Goal: Information Seeking & Learning: Learn about a topic

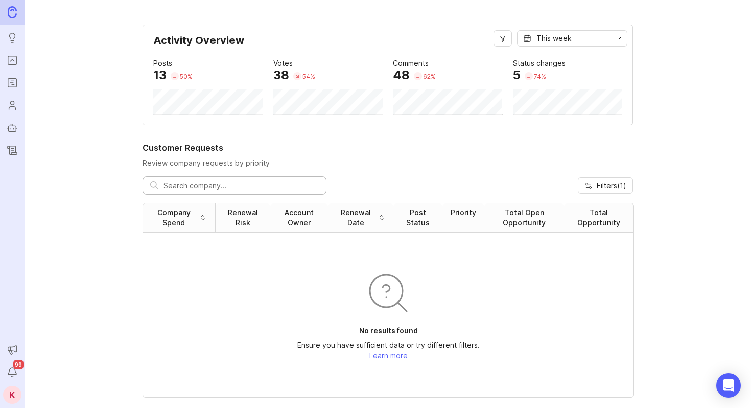
click at [12, 63] on icon "Portal" at bounding box center [12, 60] width 11 height 12
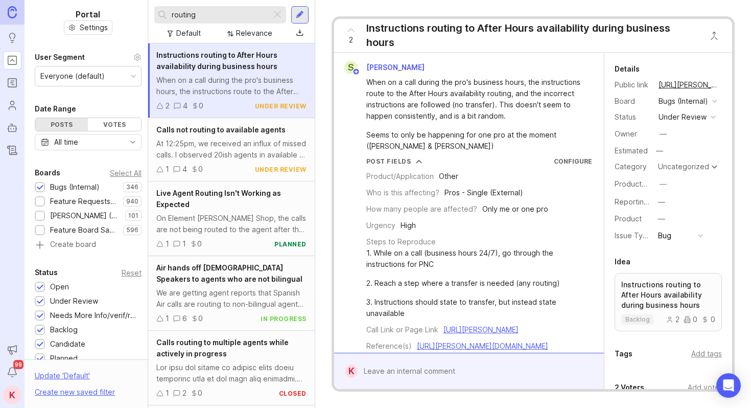
click at [11, 87] on rect "Roadmaps" at bounding box center [12, 83] width 9 height 9
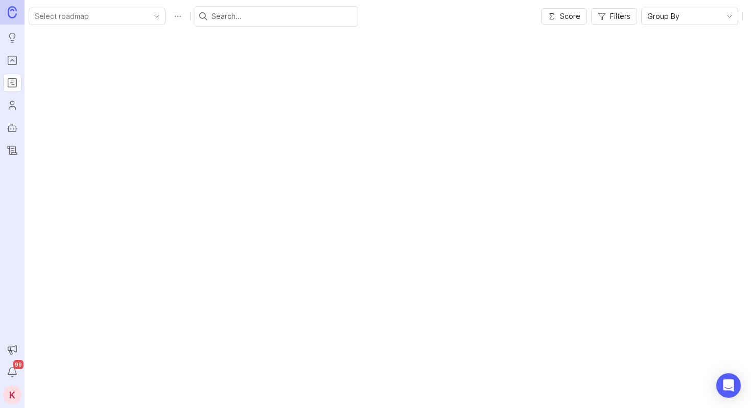
click at [94, 11] on input "toggle menu" at bounding box center [91, 16] width 113 height 11
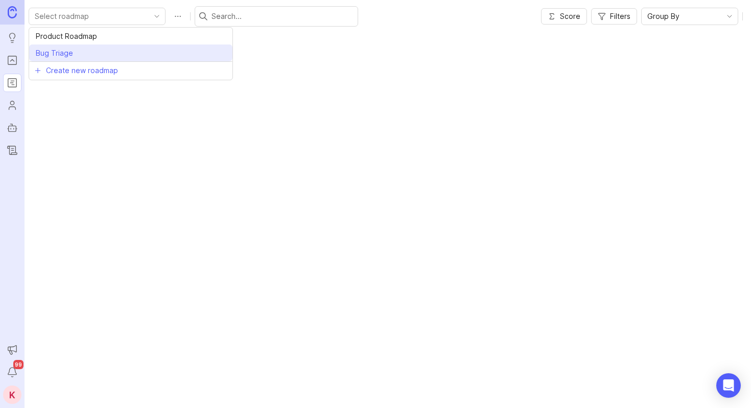
click at [75, 47] on span "Bug Triage" at bounding box center [56, 52] width 41 height 11
type input "Bug Triage"
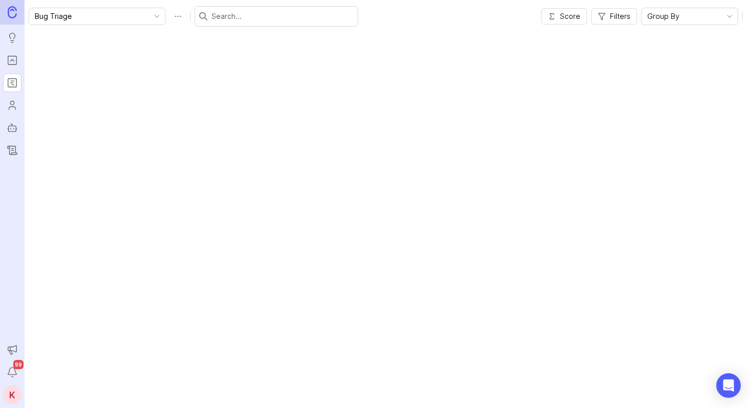
click at [198, 4] on div "Bug Triage Score Filters Group By" at bounding box center [388, 16] width 726 height 33
click at [211, 16] on input "text" at bounding box center [282, 16] width 142 height 11
type input "ambiet"
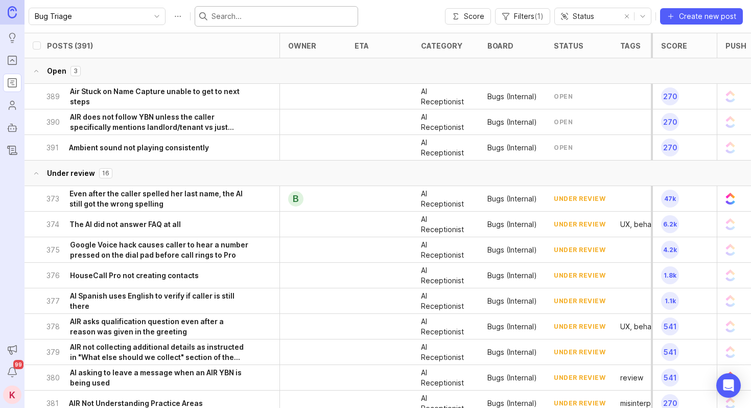
click at [222, 17] on input "text" at bounding box center [282, 16] width 142 height 11
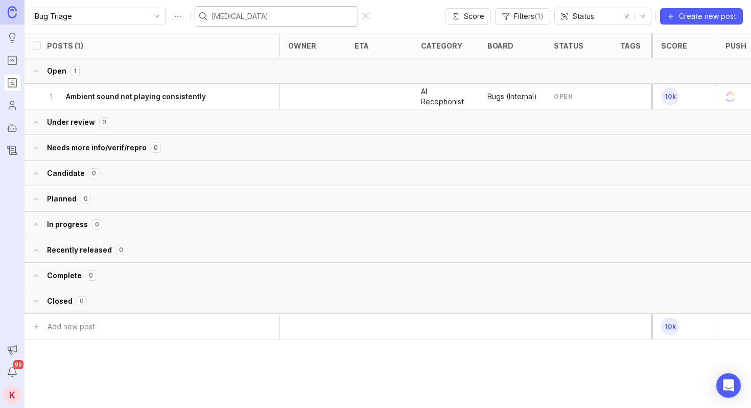
type input "[MEDICAL_DATA]"
click at [182, 98] on h6 "Ambient sound not playing consistently" at bounding box center [136, 96] width 140 height 10
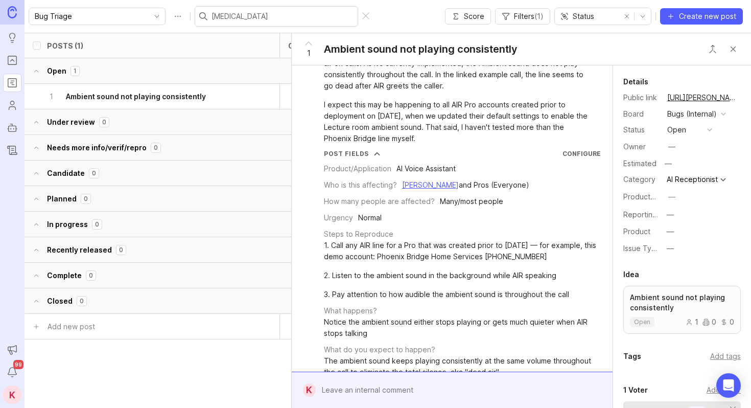
scroll to position [50, 0]
